Goal: Task Accomplishment & Management: Manage account settings

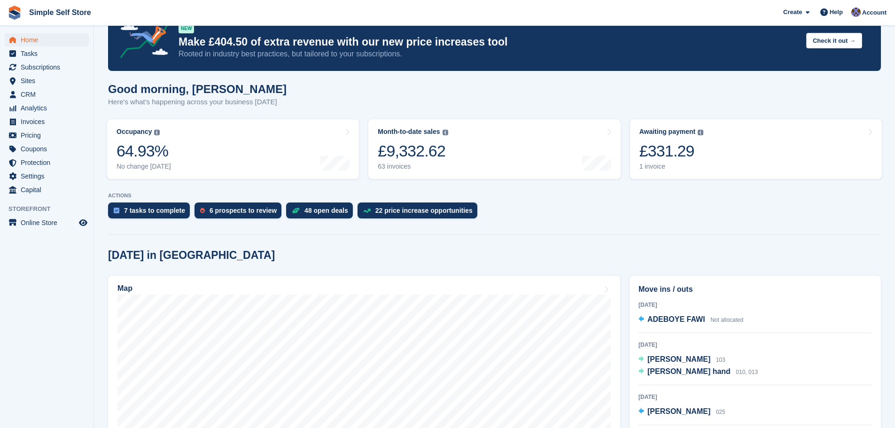
scroll to position [188, 0]
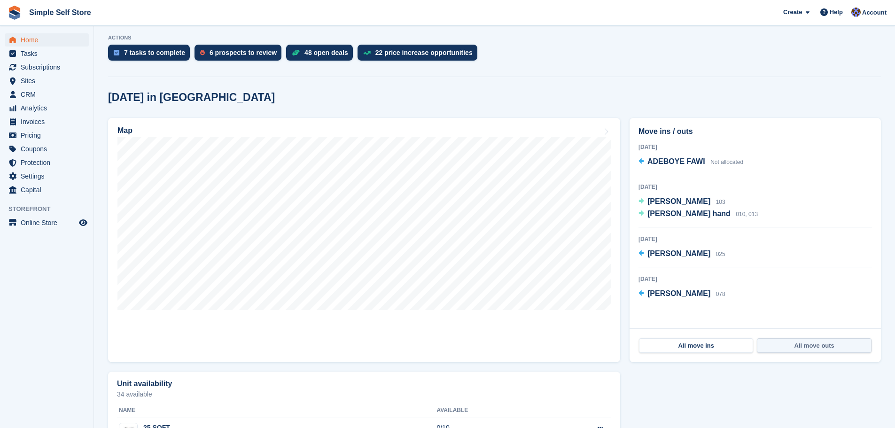
click at [823, 345] on link "All move outs" at bounding box center [814, 345] width 114 height 15
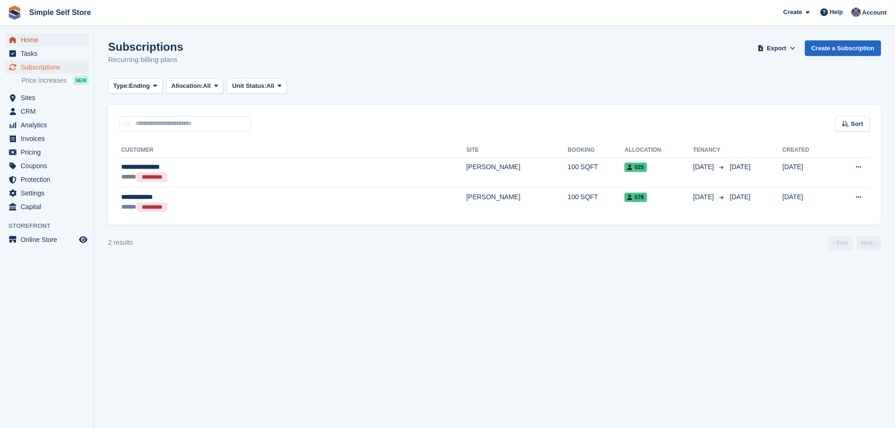
click at [24, 42] on span "Home" at bounding box center [49, 39] width 56 height 13
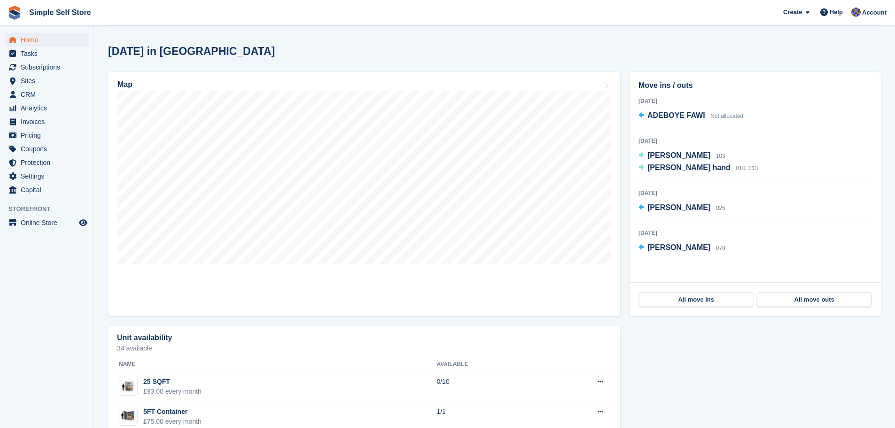
scroll to position [282, 0]
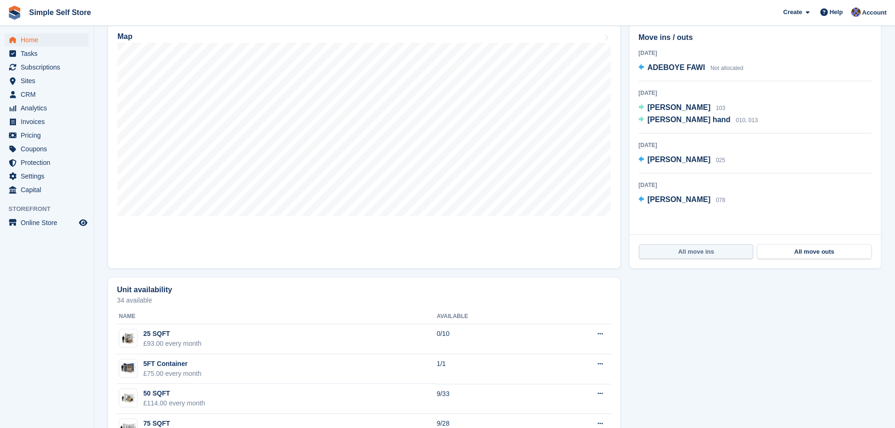
click at [716, 249] on link "All move ins" at bounding box center [696, 251] width 114 height 15
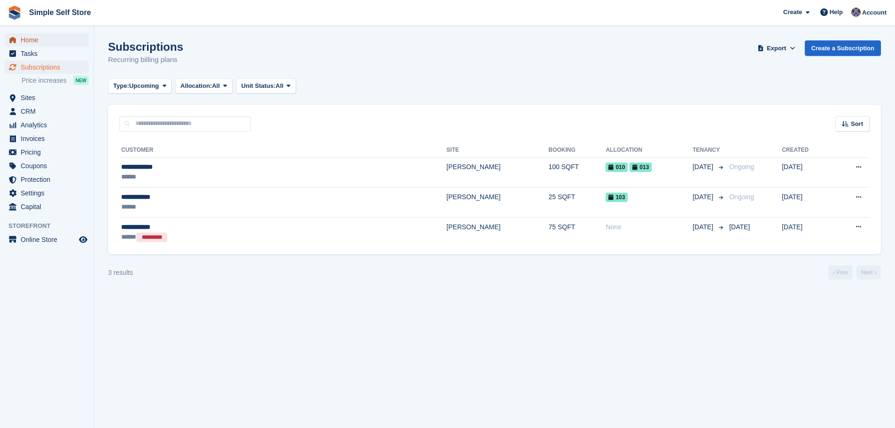
click at [46, 37] on span "Home" at bounding box center [49, 39] width 56 height 13
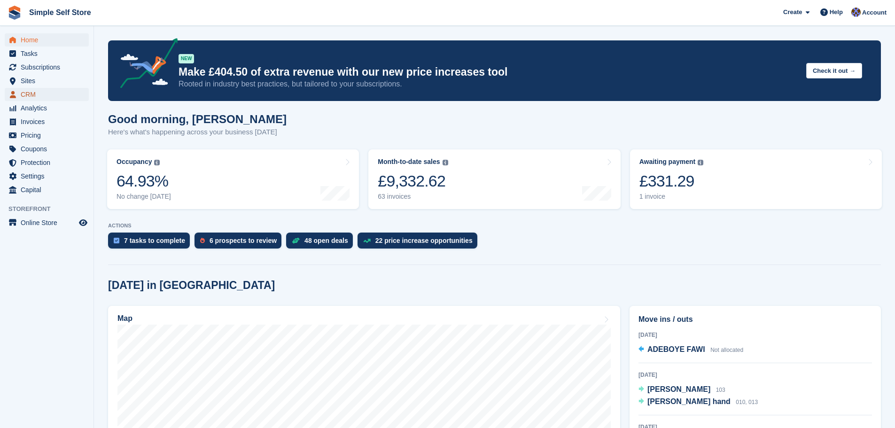
click at [25, 99] on span "CRM" at bounding box center [49, 94] width 56 height 13
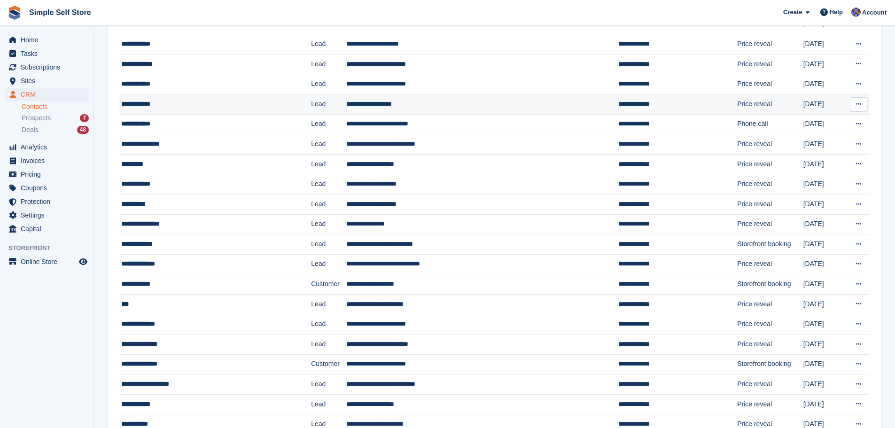
scroll to position [188, 0]
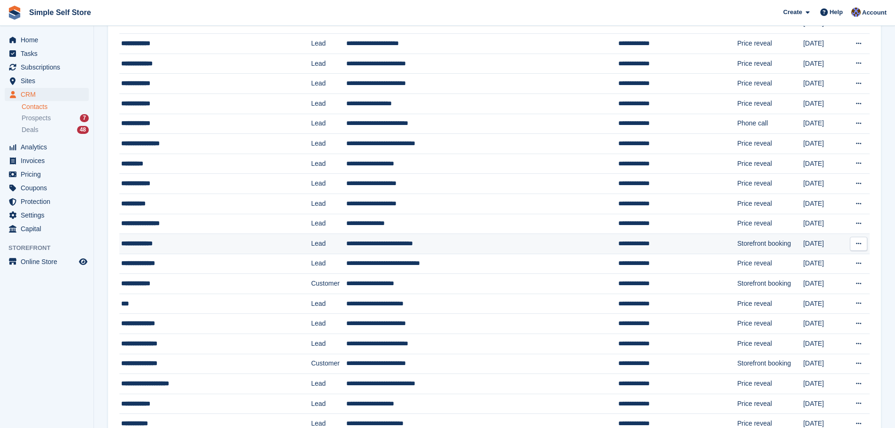
click at [141, 242] on div "**********" at bounding box center [198, 244] width 154 height 10
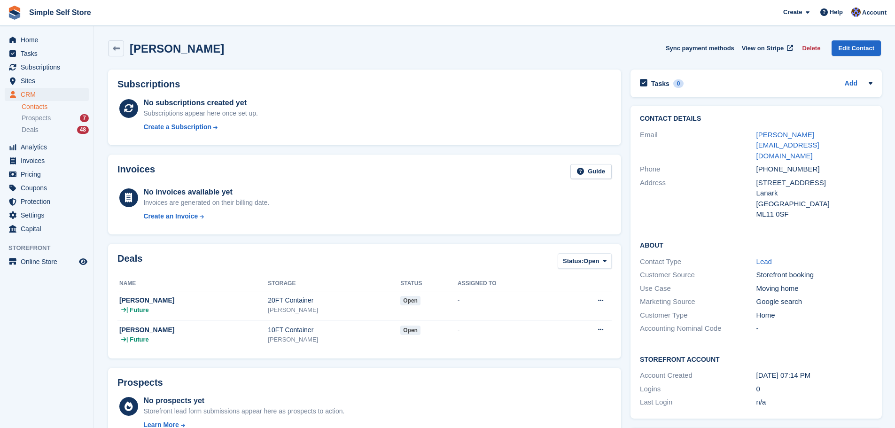
click at [830, 396] on div "Last Login n/a" at bounding box center [756, 403] width 233 height 14
drag, startPoint x: 758, startPoint y: 353, endPoint x: 827, endPoint y: 353, distance: 69.6
click at [827, 370] on div "[DATE] 07:14 PM" at bounding box center [815, 375] width 116 height 11
click at [833, 383] on div "Logins 0" at bounding box center [756, 390] width 233 height 14
drag, startPoint x: 756, startPoint y: 353, endPoint x: 826, endPoint y: 351, distance: 70.1
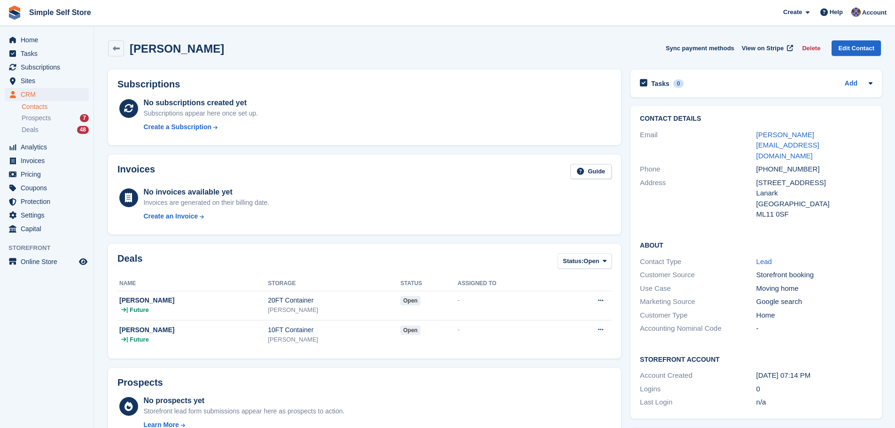
click at [826, 370] on div "12 Aug, 07:14 PM" at bounding box center [815, 375] width 116 height 11
copy div "12 Aug, 07:14 PM"
click at [119, 43] on link at bounding box center [116, 48] width 16 height 16
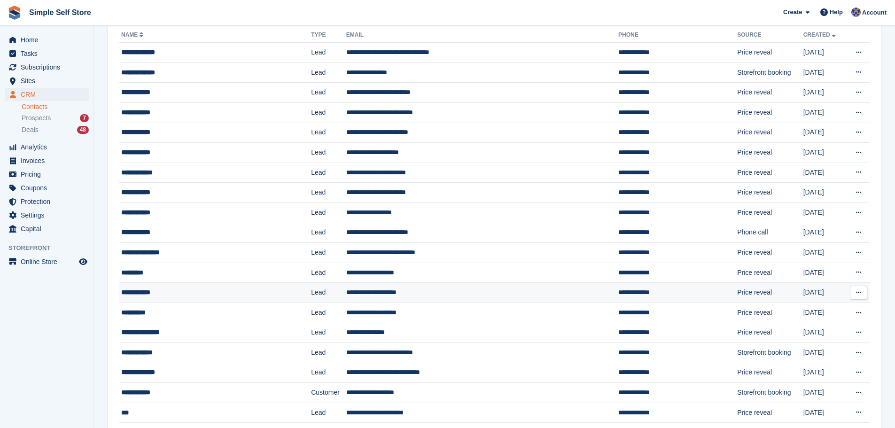
scroll to position [94, 0]
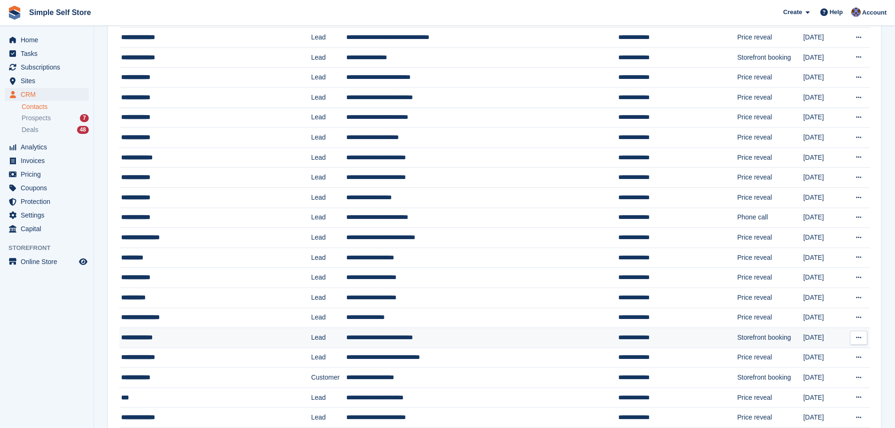
click at [405, 336] on td "**********" at bounding box center [482, 338] width 272 height 20
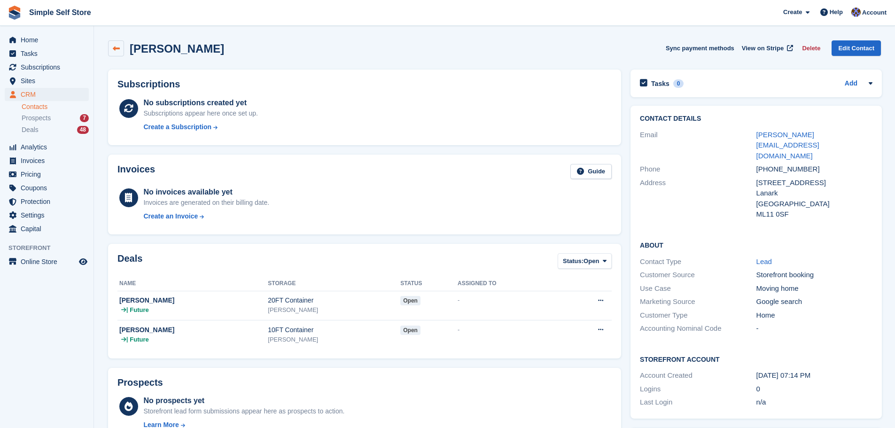
click at [120, 45] on link at bounding box center [116, 48] width 16 height 16
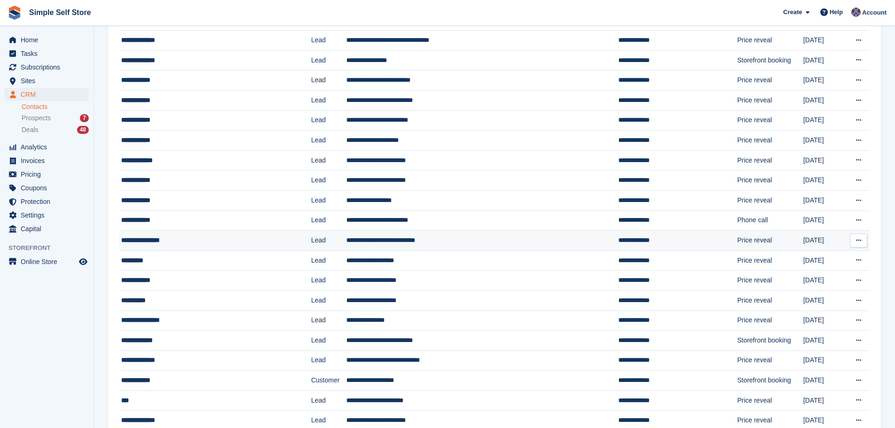
scroll to position [94, 0]
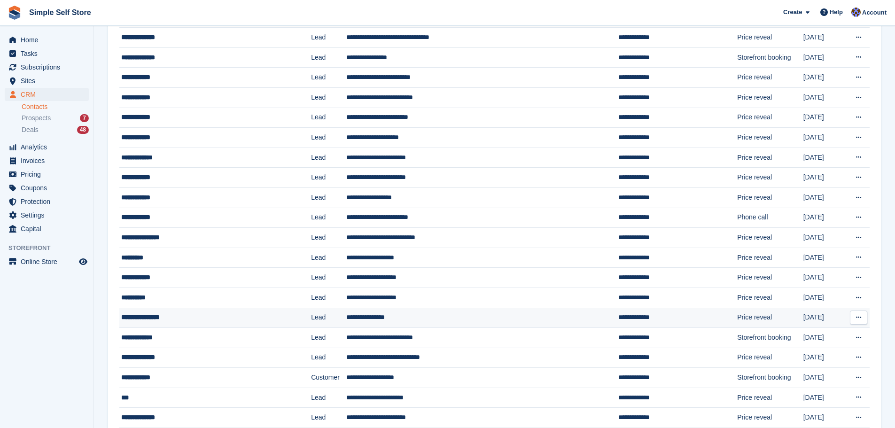
click at [163, 318] on div "**********" at bounding box center [198, 318] width 154 height 10
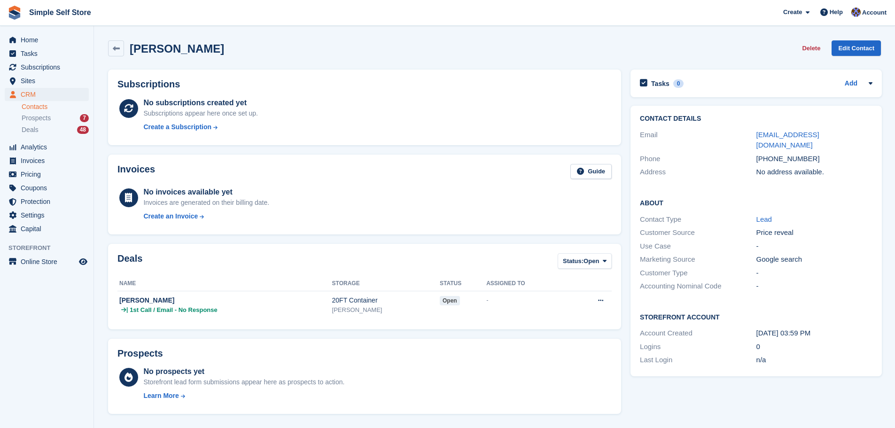
drag, startPoint x: 813, startPoint y: 388, endPoint x: 741, endPoint y: 349, distance: 81.4
click at [812, 388] on div "Tasks 0 Add No tasks related to [PERSON_NAME] Contact Details Email [EMAIL_ADDR…" at bounding box center [756, 404] width 261 height 678
drag, startPoint x: 757, startPoint y: 323, endPoint x: 811, endPoint y: 323, distance: 53.6
click at [811, 328] on div "[DATE] 03:59 PM" at bounding box center [815, 333] width 116 height 11
copy div "13 Aug, 03:59 PM"
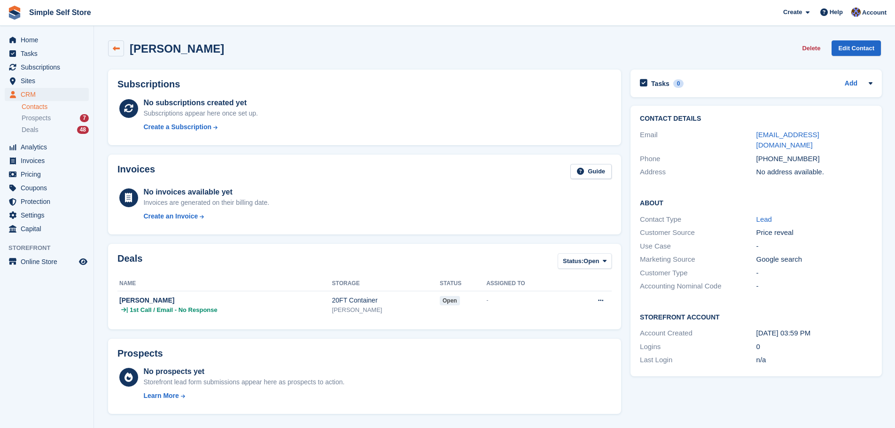
click at [117, 47] on icon at bounding box center [116, 48] width 7 height 7
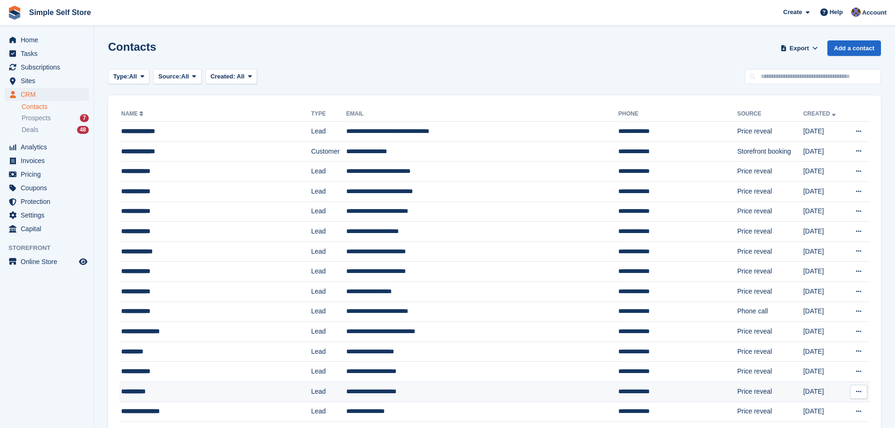
click at [347, 388] on td "**********" at bounding box center [482, 392] width 272 height 20
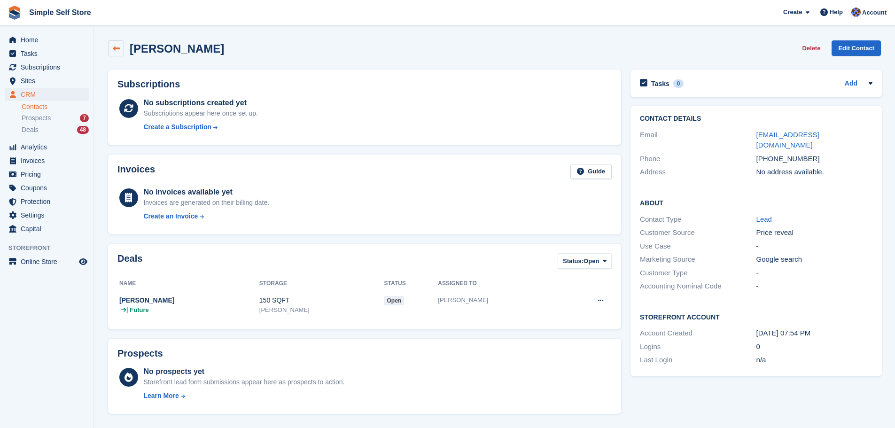
click at [117, 46] on icon at bounding box center [116, 48] width 7 height 7
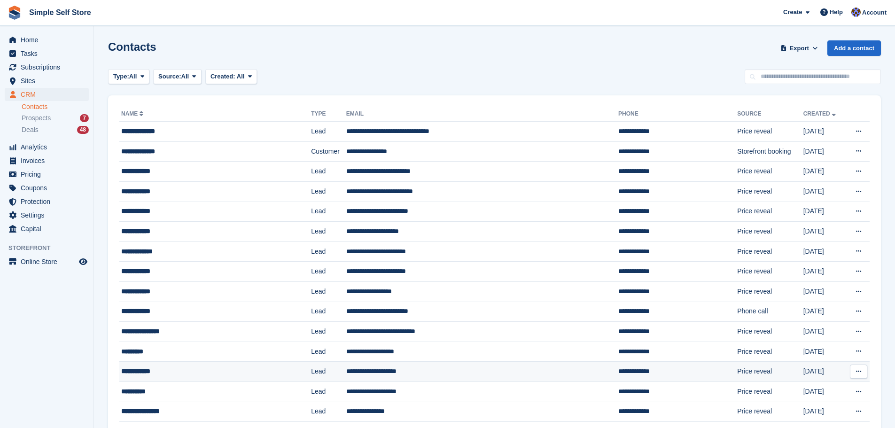
click at [350, 368] on td "**********" at bounding box center [482, 372] width 272 height 20
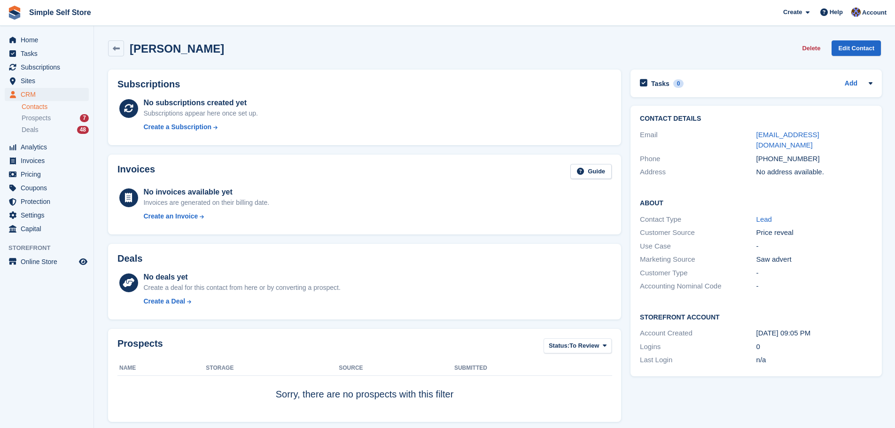
drag, startPoint x: 751, startPoint y: 393, endPoint x: 755, endPoint y: 352, distance: 42.0
click at [751, 393] on div "Tasks 0 Add No tasks related to [PERSON_NAME] Contact Details Email [EMAIL_ADDR…" at bounding box center [756, 380] width 261 height 630
click at [748, 406] on div "Tasks 0 Add No tasks related to [PERSON_NAME] Contact Details Email [EMAIL_ADDR…" at bounding box center [756, 380] width 261 height 630
drag, startPoint x: 755, startPoint y: 321, endPoint x: 822, endPoint y: 321, distance: 66.3
click at [822, 328] on div "[DATE] 09:05 PM" at bounding box center [815, 333] width 116 height 11
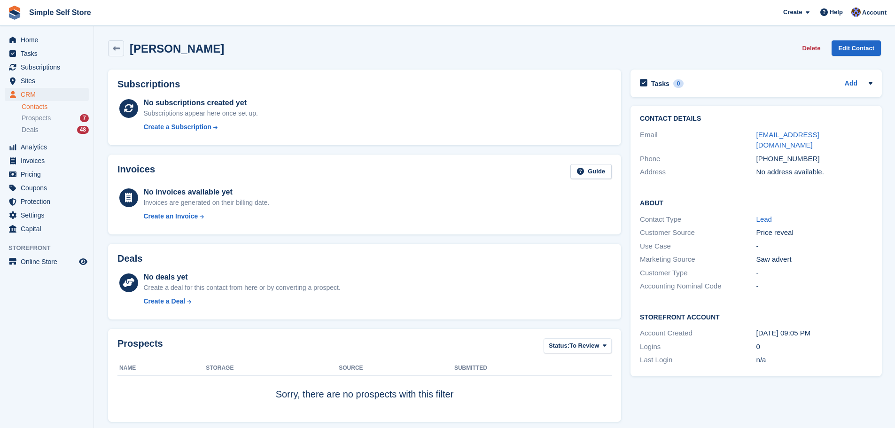
copy div "[DATE] 09:05 PM"
click at [824, 405] on div "Tasks 0 Add No tasks related to [PERSON_NAME] Contact Details Email [EMAIL_ADDR…" at bounding box center [756, 380] width 261 height 630
drag, startPoint x: 756, startPoint y: 250, endPoint x: 812, endPoint y: 248, distance: 56.0
click at [812, 254] on div "Saw advert" at bounding box center [815, 259] width 116 height 11
copy div "Saw advert"
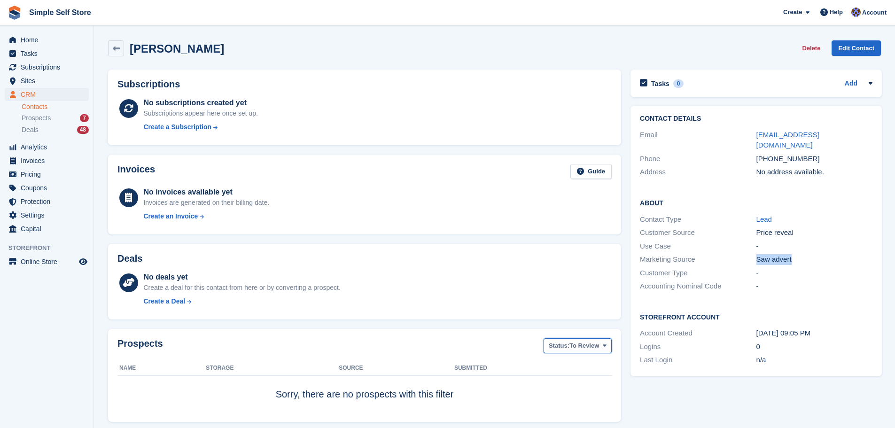
click at [607, 347] on span at bounding box center [605, 346] width 8 height 8
click at [817, 395] on div "Tasks 0 Add No tasks related to [PERSON_NAME] Contact Details Email [EMAIL_ADDR…" at bounding box center [756, 380] width 261 height 630
click at [604, 341] on button "Status: To Review" at bounding box center [578, 346] width 68 height 16
click at [575, 364] on link "All" at bounding box center [589, 368] width 82 height 17
